Goal: Manage account settings

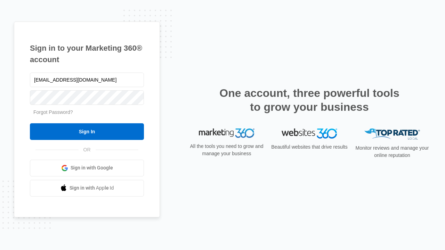
type input "dankie614@gmail.com"
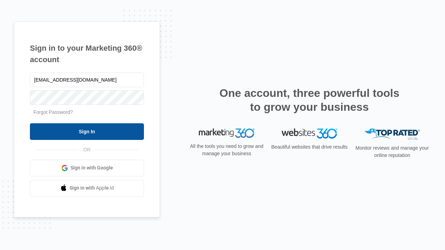
click at [87, 131] on input "Sign In" at bounding box center [87, 131] width 114 height 17
